Goal: Information Seeking & Learning: Learn about a topic

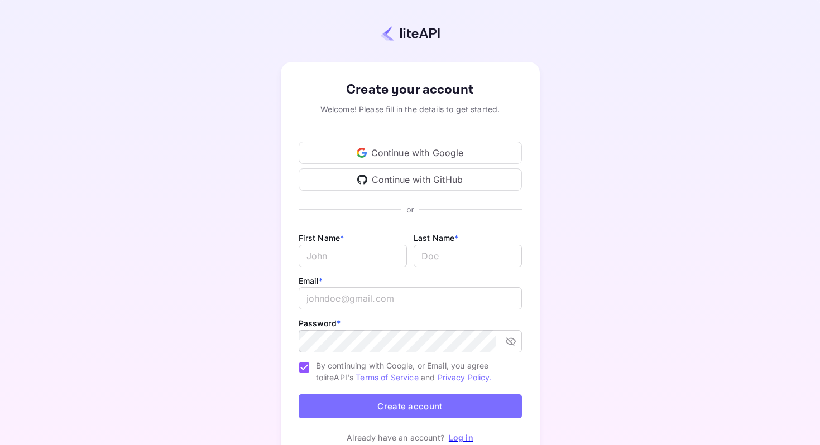
click at [396, 148] on div "Continue with Google" at bounding box center [410, 153] width 223 height 22
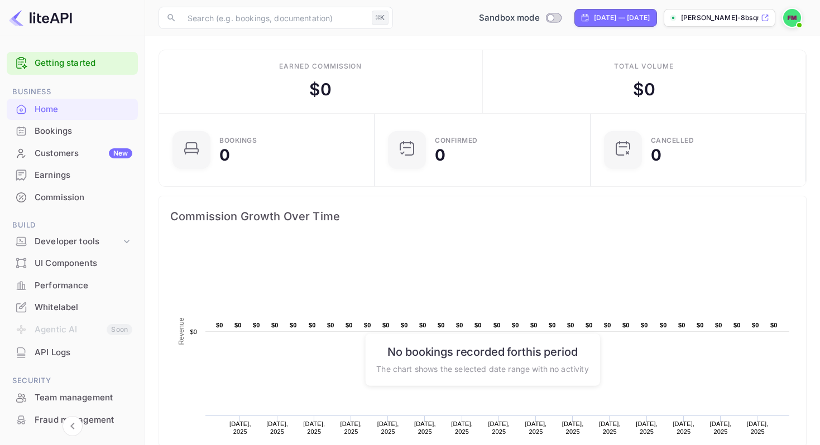
click at [760, 19] on div "[PERSON_NAME]-8bsqr.nui..." at bounding box center [720, 18] width 112 height 18
click at [125, 240] on icon at bounding box center [126, 241] width 11 height 11
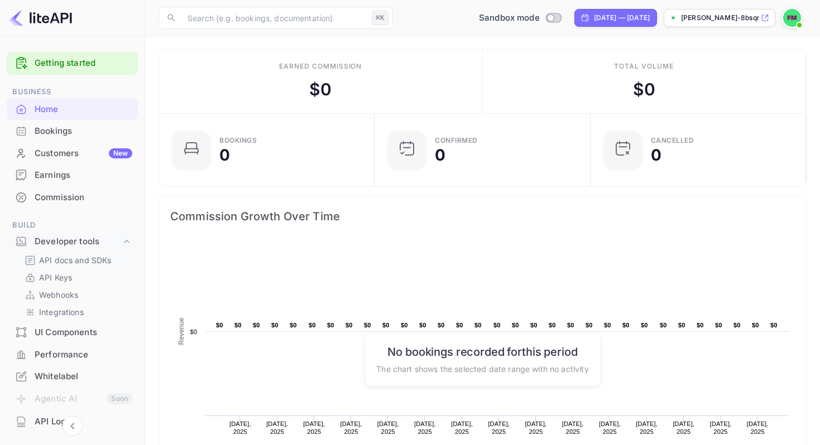
click at [66, 258] on p "API docs and SDKs" at bounding box center [75, 260] width 73 height 12
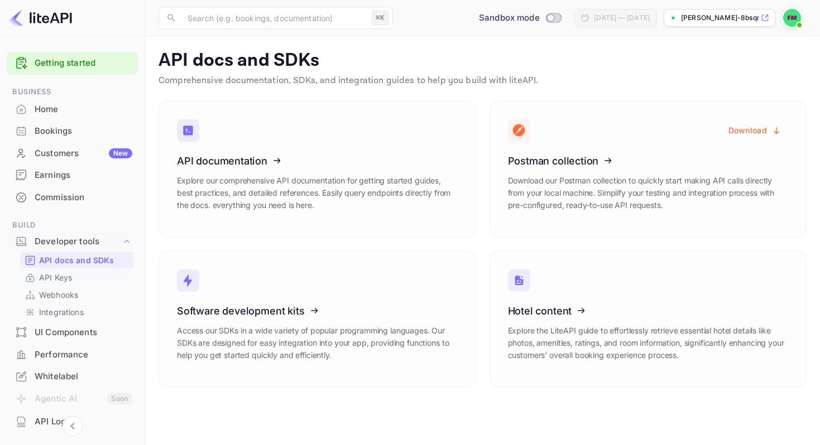
click at [68, 279] on p "API Keys" at bounding box center [55, 278] width 33 height 12
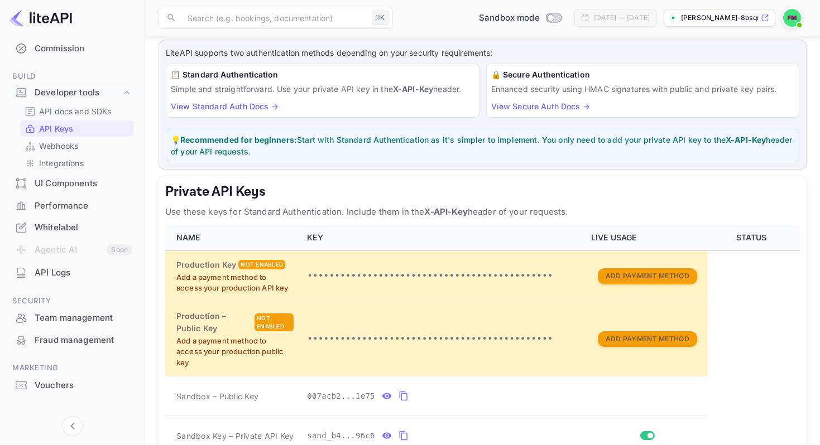
scroll to position [260, 0]
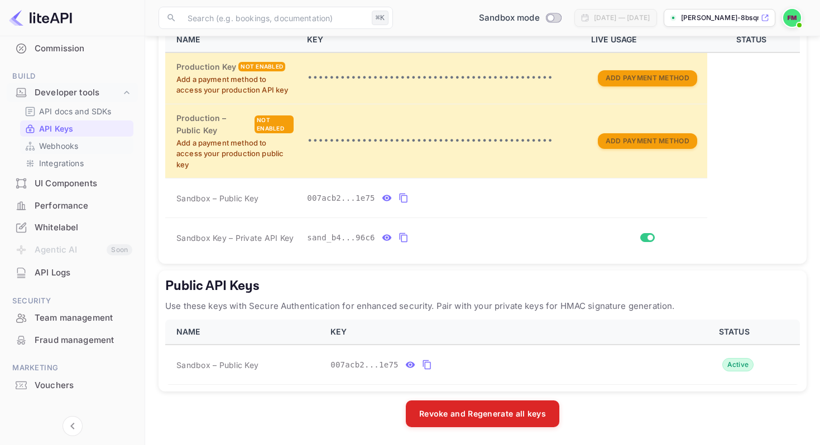
click at [75, 146] on p "Webhooks" at bounding box center [58, 146] width 39 height 12
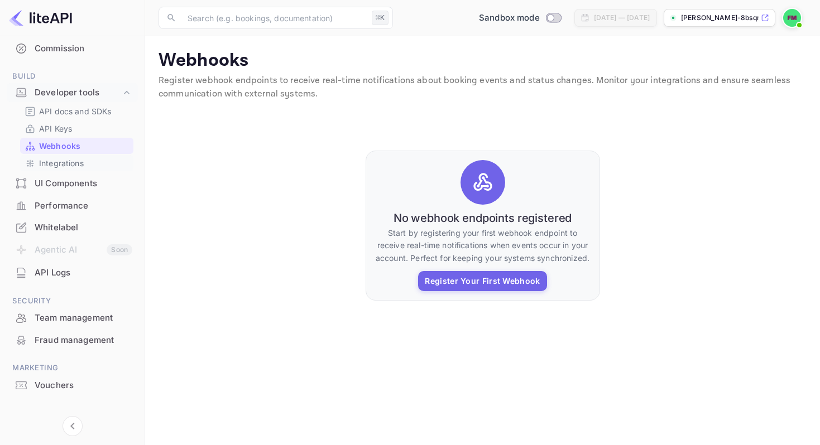
click at [70, 162] on p "Integrations" at bounding box center [61, 163] width 45 height 12
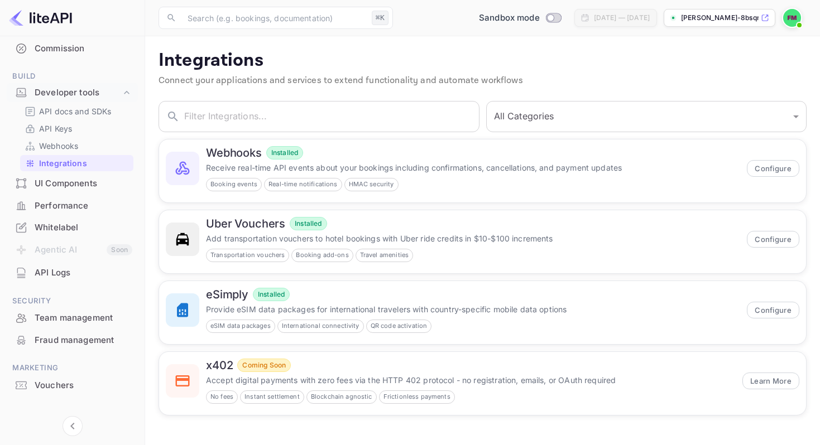
click at [68, 274] on div "API Logs" at bounding box center [84, 273] width 98 height 13
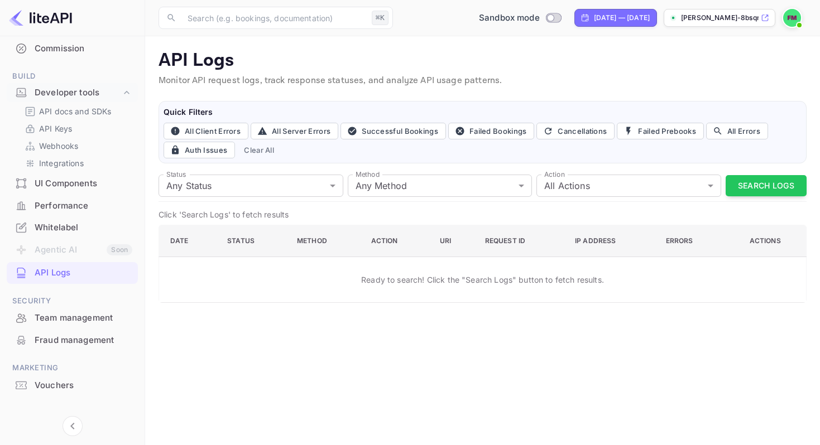
click at [76, 314] on div "Team management" at bounding box center [84, 318] width 98 height 13
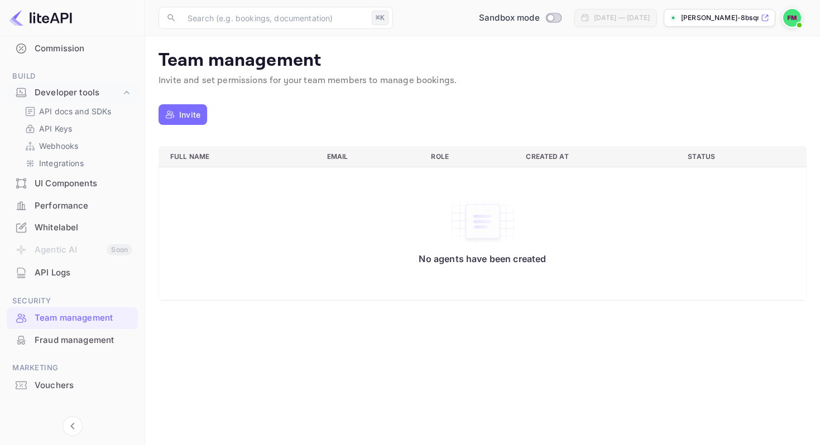
click at [84, 338] on div "Fraud management" at bounding box center [84, 340] width 98 height 13
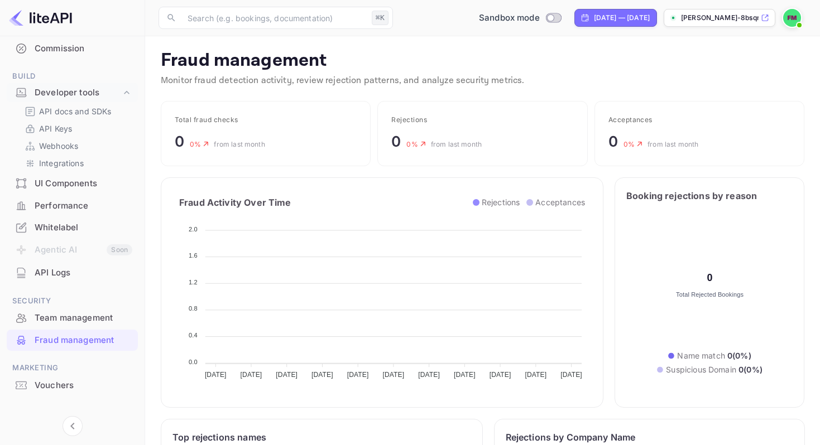
click at [63, 388] on div "Vouchers" at bounding box center [84, 385] width 98 height 13
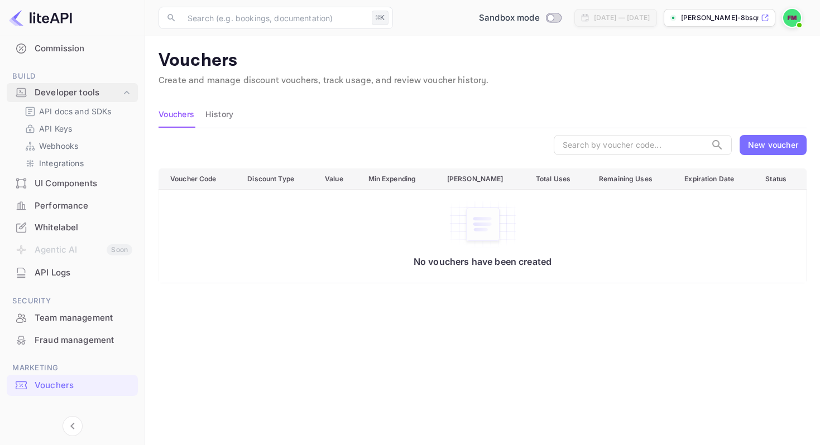
click at [74, 91] on div "Developer tools" at bounding box center [78, 93] width 87 height 13
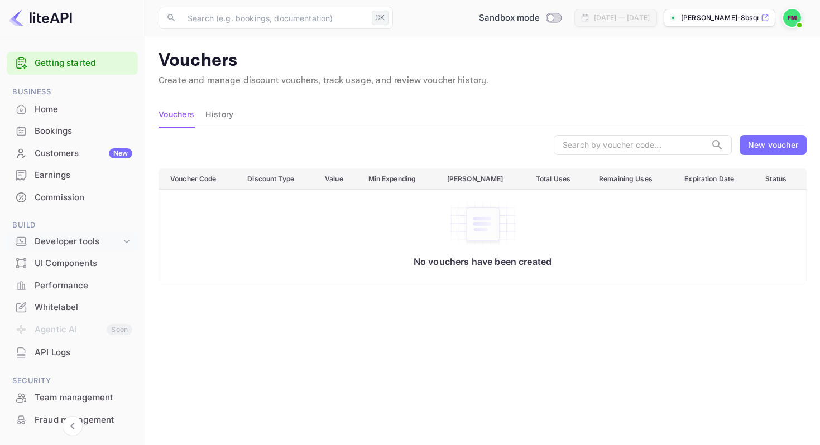
click at [104, 239] on div "Developer tools" at bounding box center [78, 242] width 87 height 13
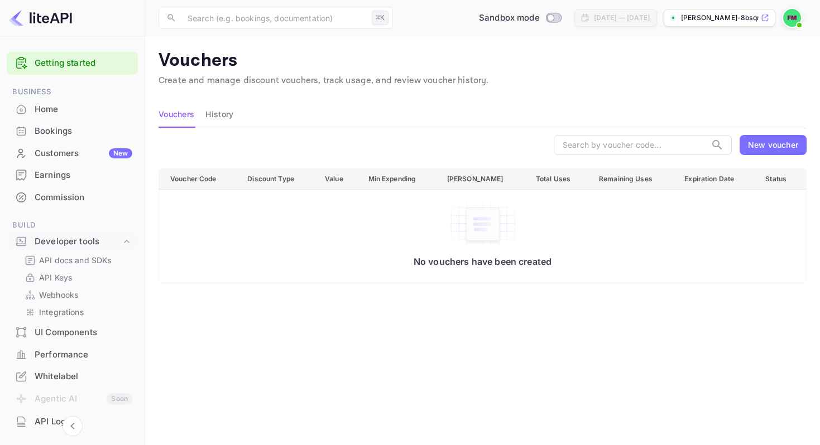
click at [65, 109] on div "Home" at bounding box center [84, 109] width 98 height 13
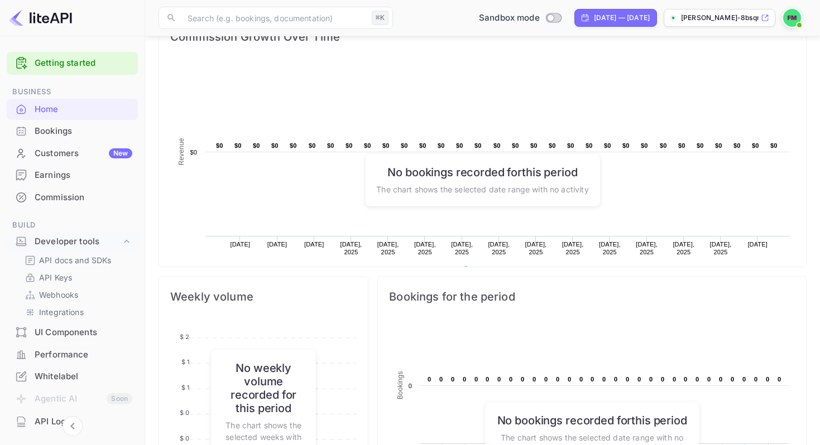
scroll to position [172, 0]
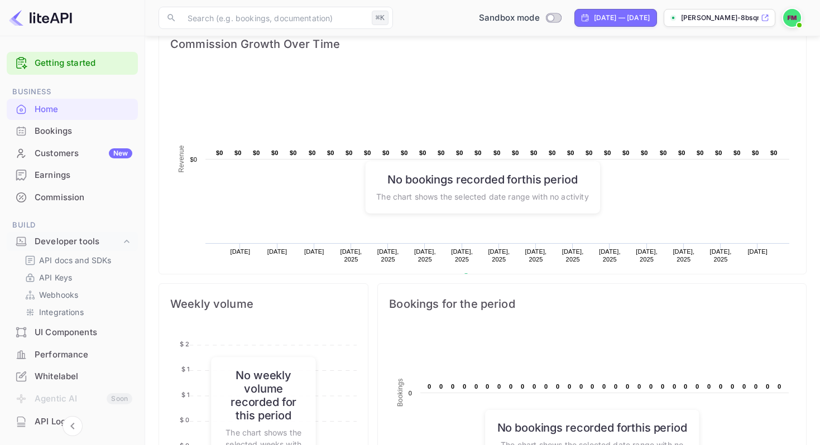
click at [78, 127] on div "Bookings" at bounding box center [84, 131] width 98 height 13
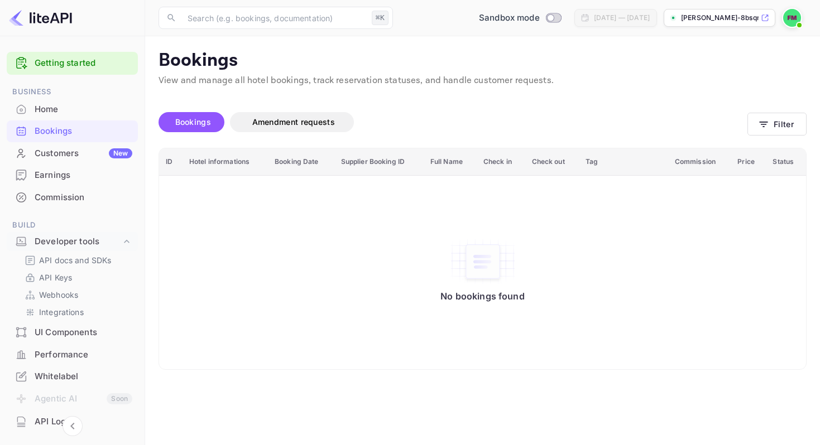
click at [68, 151] on div "Customers New" at bounding box center [84, 153] width 98 height 13
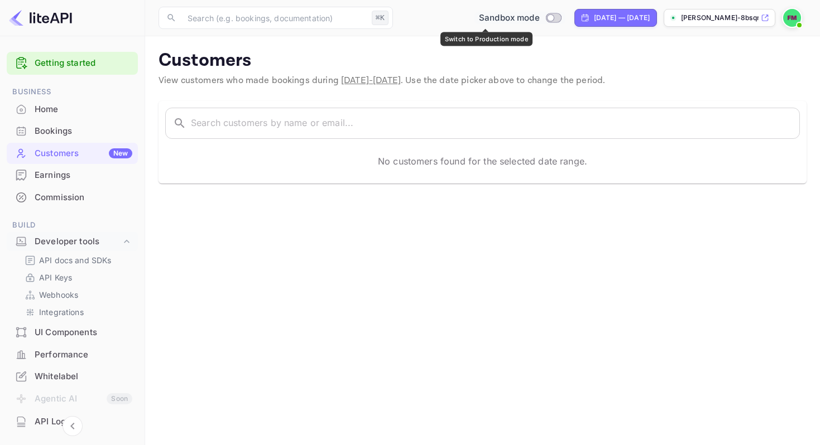
click at [539, 20] on input "Switch to Production mode" at bounding box center [550, 17] width 22 height 7
checkbox input "false"
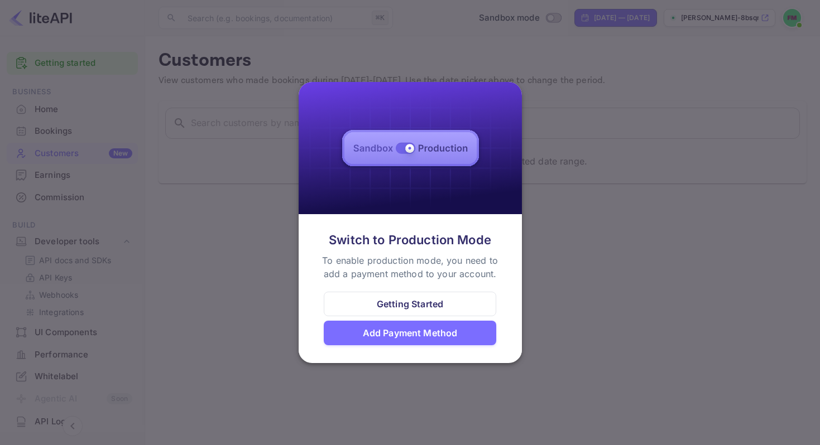
click at [409, 304] on div "Getting Started" at bounding box center [410, 303] width 66 height 13
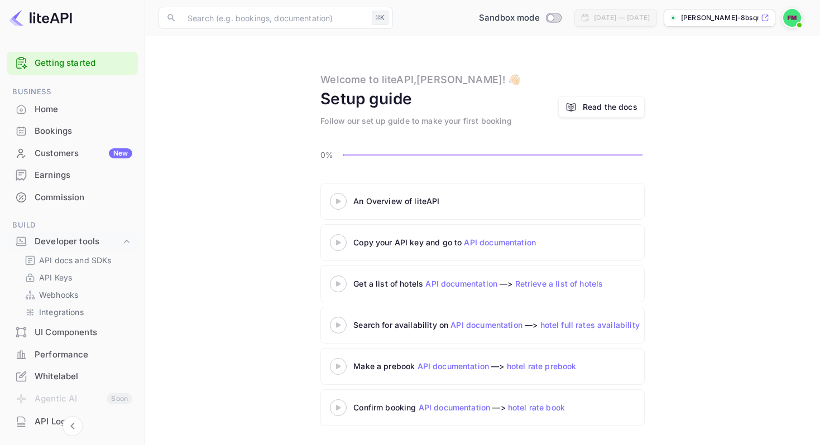
click at [339, 201] on 3 at bounding box center [338, 201] width 4 height 5
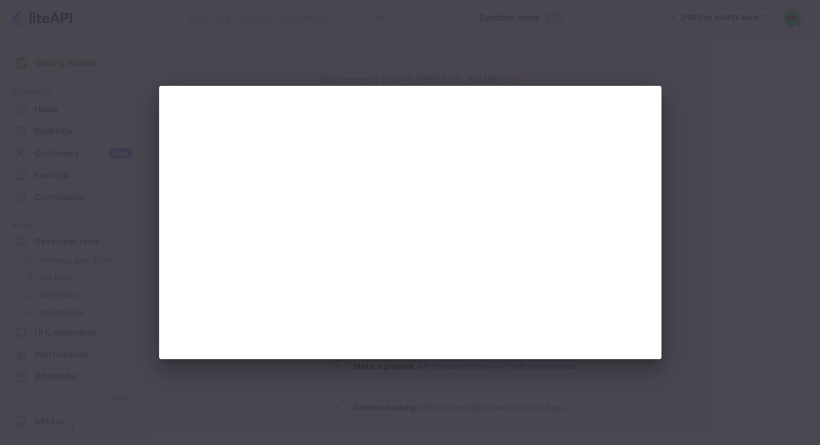
click at [766, 174] on div at bounding box center [410, 222] width 820 height 445
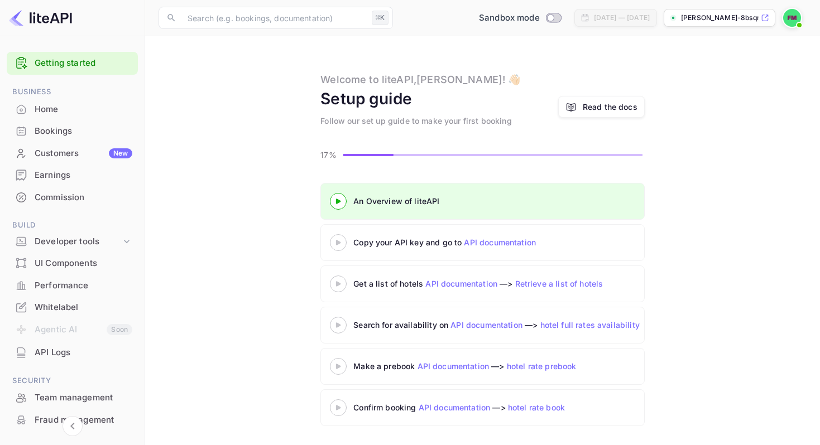
click at [335, 243] on icon at bounding box center [338, 243] width 39 height 6
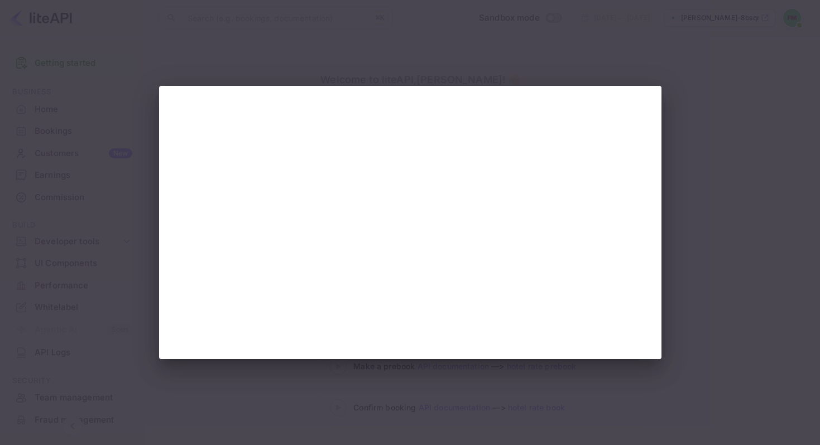
click at [731, 169] on div at bounding box center [410, 222] width 820 height 445
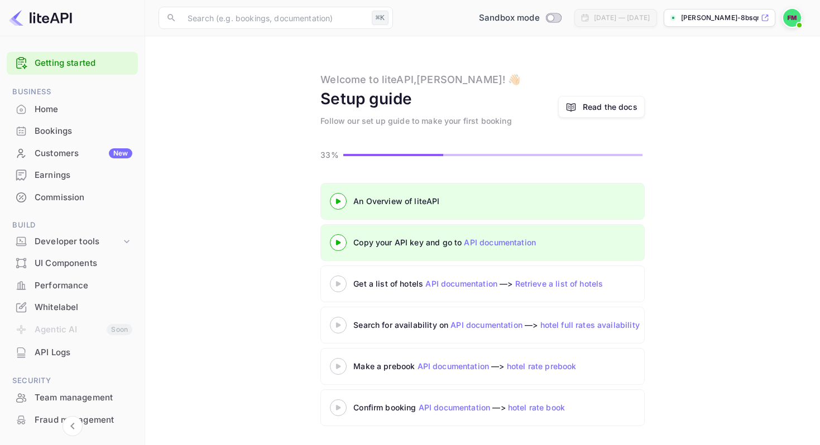
click at [337, 241] on 3 at bounding box center [338, 242] width 4 height 5
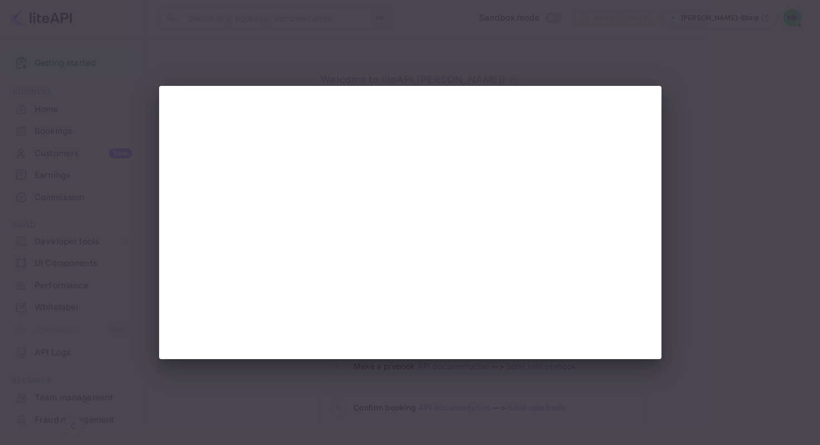
click at [669, 71] on div at bounding box center [410, 222] width 820 height 445
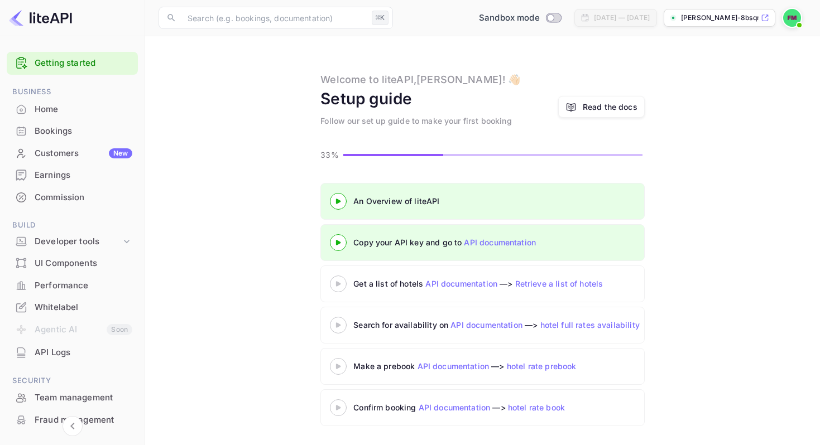
click at [735, 18] on p "[PERSON_NAME]-8bsqr.nui..." at bounding box center [720, 18] width 78 height 10
click at [335, 284] on icon at bounding box center [338, 284] width 39 height 6
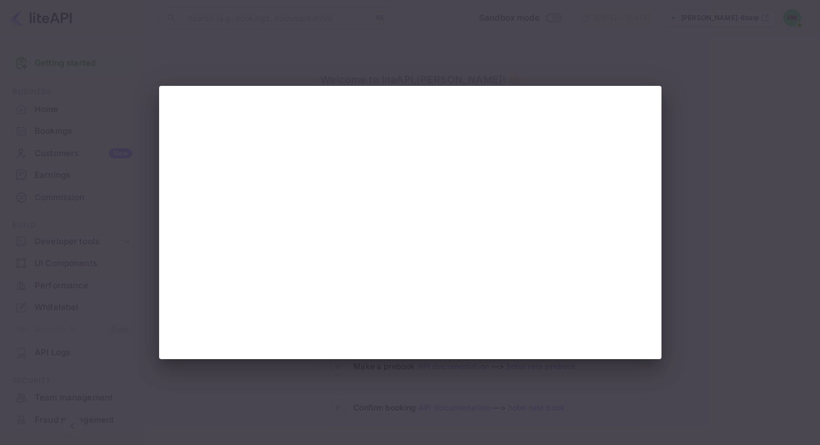
click at [620, 41] on div at bounding box center [410, 222] width 820 height 445
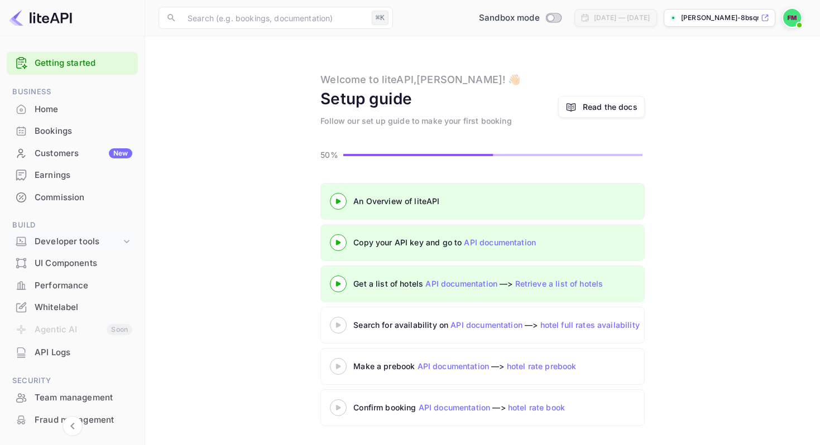
click at [97, 242] on div "Developer tools" at bounding box center [78, 242] width 87 height 13
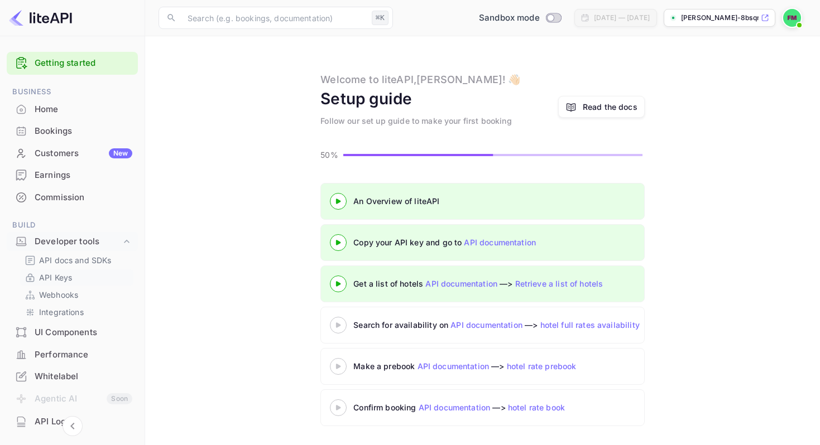
click at [57, 277] on p "API Keys" at bounding box center [55, 278] width 33 height 12
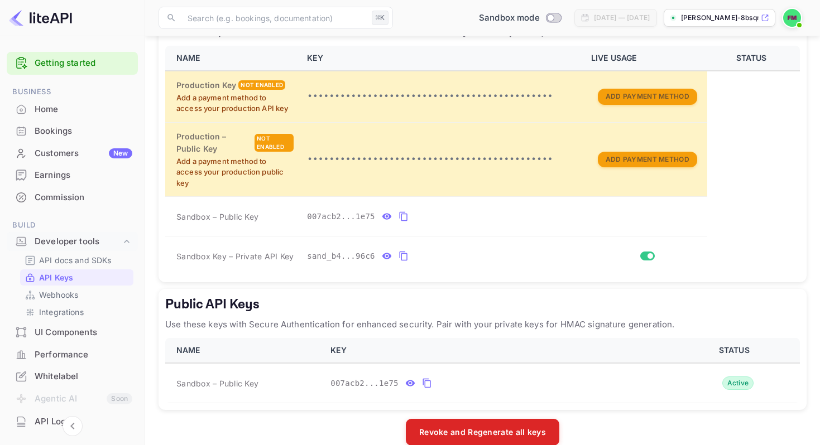
scroll to position [260, 0]
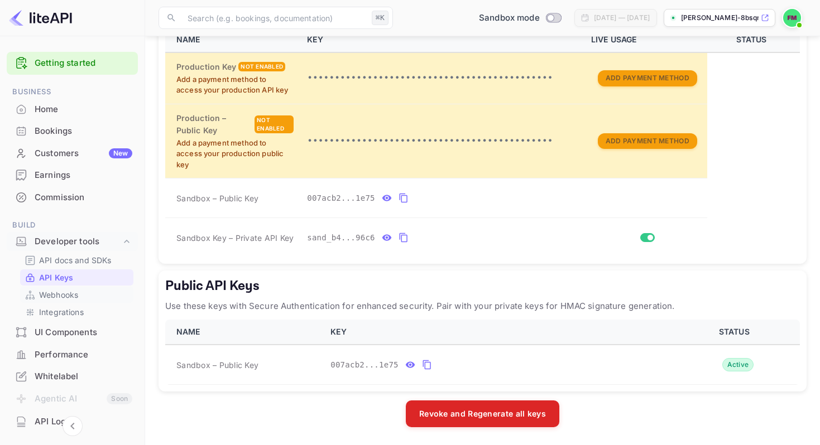
click at [61, 294] on p "Webhooks" at bounding box center [58, 295] width 39 height 12
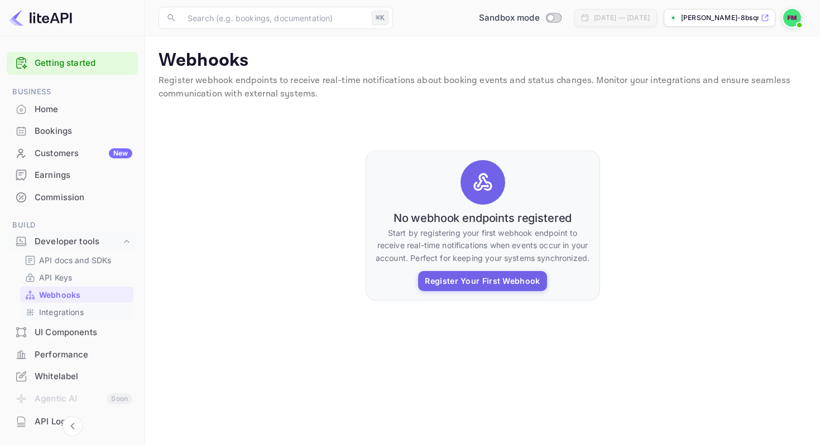
click at [59, 310] on p "Integrations" at bounding box center [61, 312] width 45 height 12
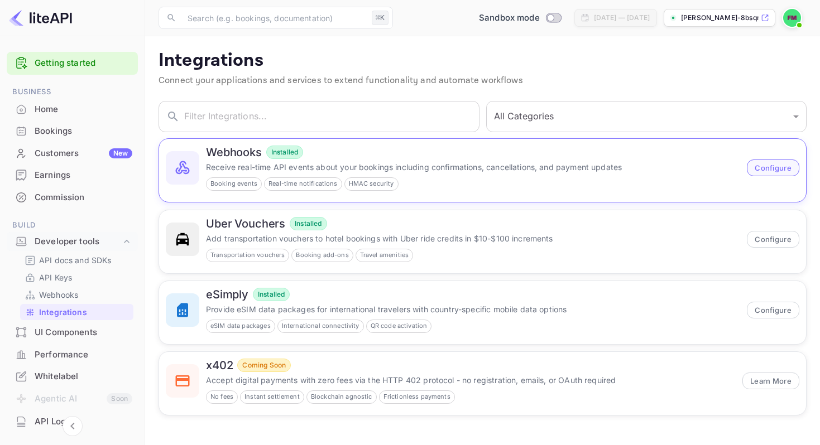
click at [773, 169] on button "Configure" at bounding box center [773, 168] width 52 height 17
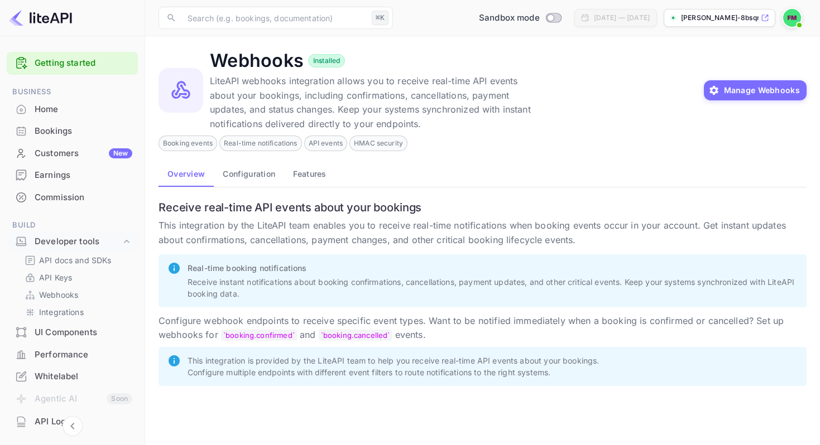
click at [253, 176] on button "Configuration" at bounding box center [249, 173] width 70 height 27
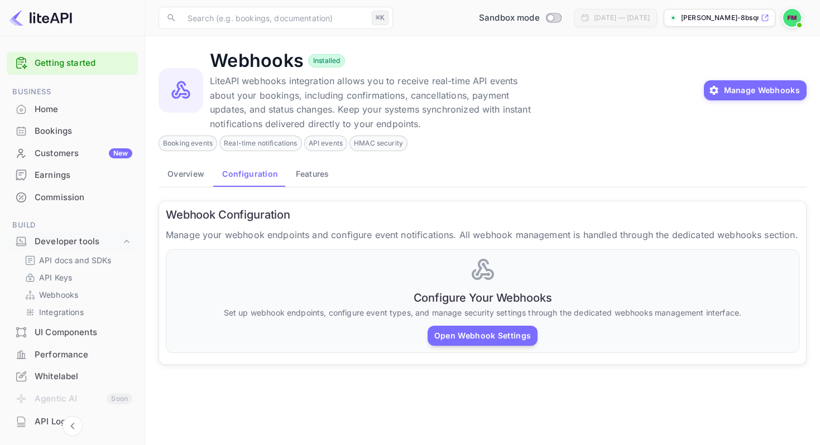
click at [309, 173] on button "Features" at bounding box center [312, 173] width 51 height 27
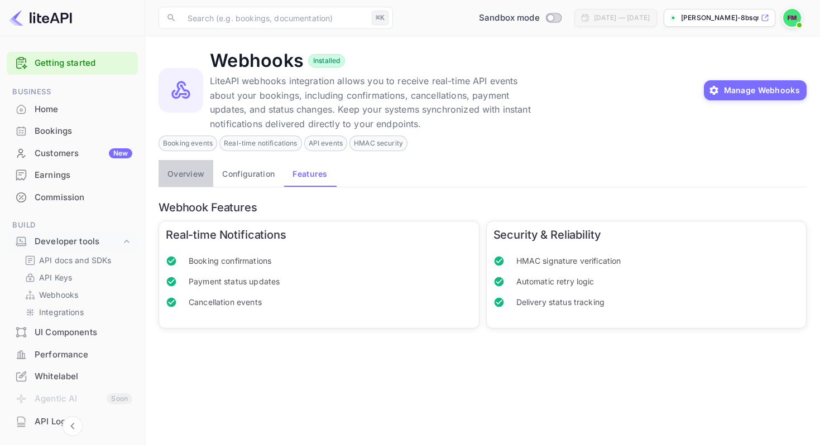
click at [186, 172] on button "Overview" at bounding box center [185, 173] width 55 height 27
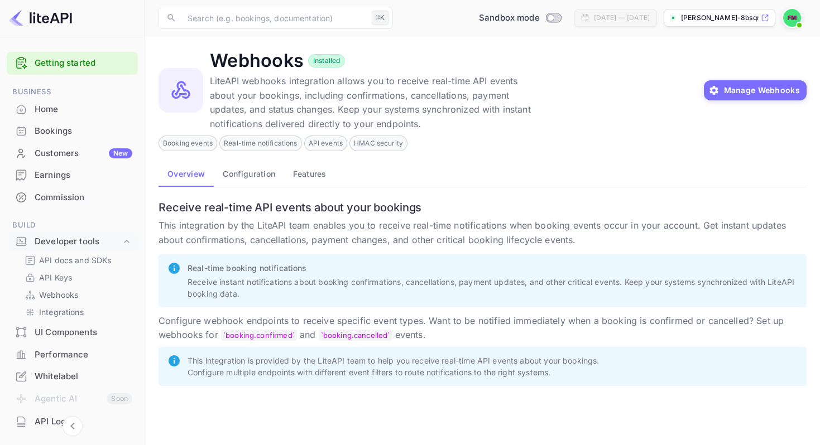
click at [71, 332] on div "UI Components" at bounding box center [84, 332] width 98 height 13
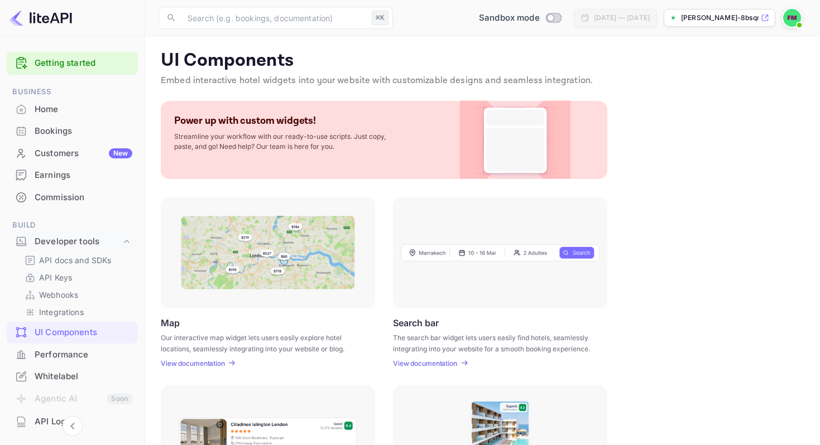
click at [226, 362] on div "View documentation" at bounding box center [195, 363] width 68 height 8
